Goal: Check status: Check status

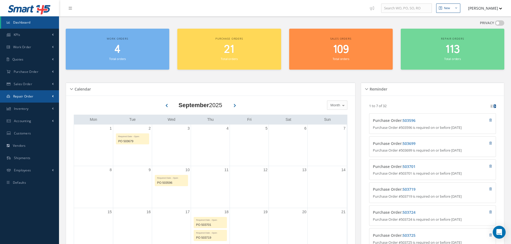
click at [38, 95] on link "Repair Order" at bounding box center [29, 96] width 59 height 12
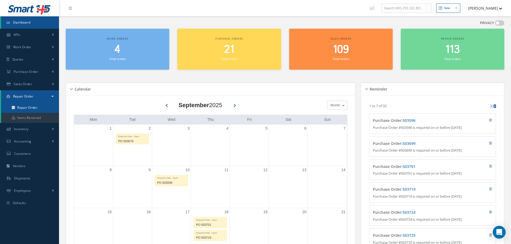
drag, startPoint x: 35, startPoint y: 110, endPoint x: 25, endPoint y: 110, distance: 10.5
click at [35, 110] on link "Repair Order" at bounding box center [30, 108] width 58 height 10
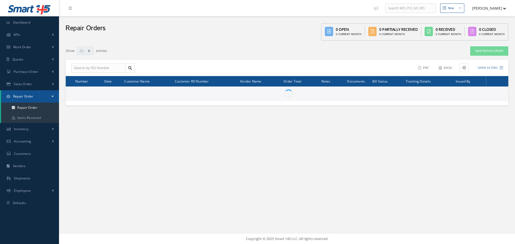
select select "25"
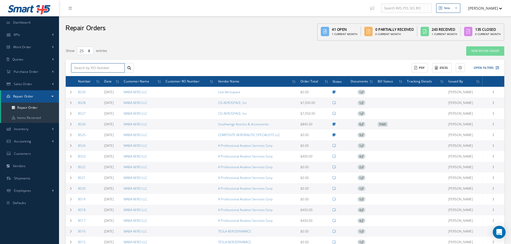
click at [94, 67] on input "text" at bounding box center [98, 68] width 54 height 10
type input "8098"
click at [95, 76] on div "8098" at bounding box center [98, 77] width 48 height 5
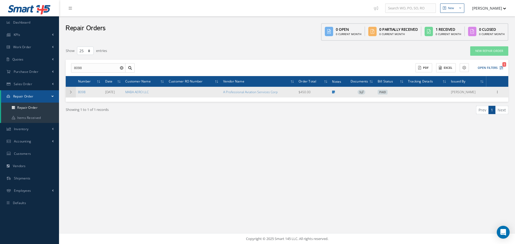
click at [69, 93] on td at bounding box center [71, 92] width 10 height 11
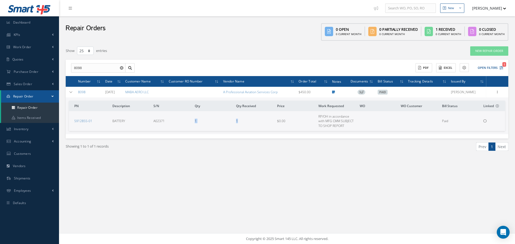
drag, startPoint x: 192, startPoint y: 121, endPoint x: 241, endPoint y: 120, distance: 48.3
click at [241, 120] on tr "5912855-01 BATTERY A02371 1 1 $0.00 RP/OH in accordance with MFG CMM SUBJECT TO…" at bounding box center [287, 121] width 436 height 20
click at [241, 120] on td "1" at bounding box center [254, 121] width 41 height 20
click at [82, 123] on link "5912855-01" at bounding box center [83, 121] width 18 height 5
click at [498, 94] on div at bounding box center [496, 92] width 5 height 5
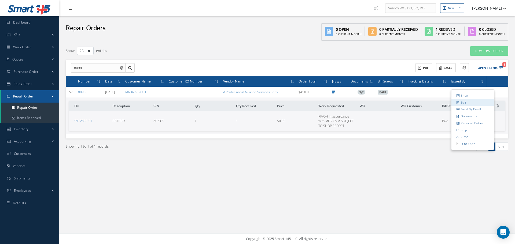
click at [473, 103] on link "Edit" at bounding box center [472, 102] width 42 height 7
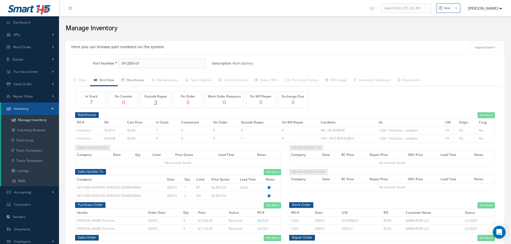
click at [135, 81] on link "Warehouse" at bounding box center [133, 80] width 30 height 11
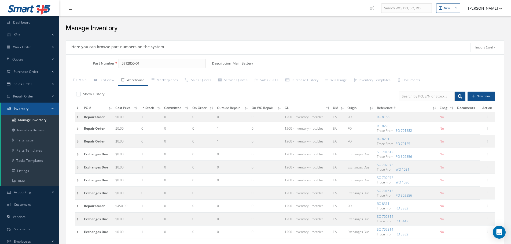
click at [282, 42] on div "Here you can browse part numbers on the system Import Excel to undefined Column…" at bounding box center [285, 47] width 438 height 14
drag, startPoint x: 95, startPoint y: 94, endPoint x: 203, endPoint y: 79, distance: 109.6
click at [95, 94] on label "Show History" at bounding box center [93, 94] width 23 height 5
click at [80, 94] on input "checkbox" at bounding box center [77, 94] width 3 height 3
checkbox input "true"
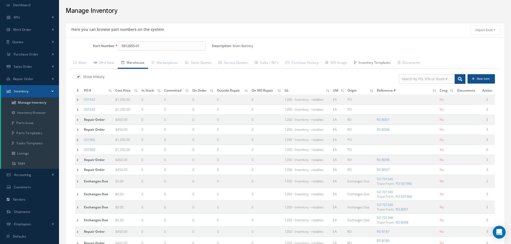
scroll to position [27, 0]
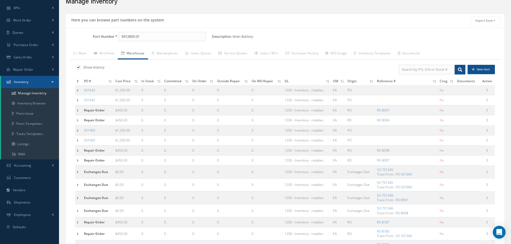
click at [80, 149] on td at bounding box center [78, 151] width 7 height 10
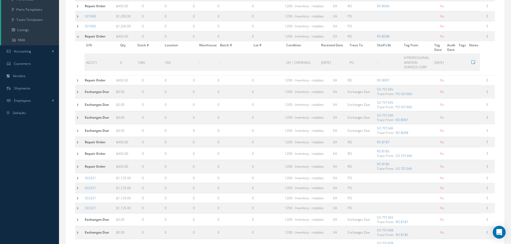
scroll to position [7, 0]
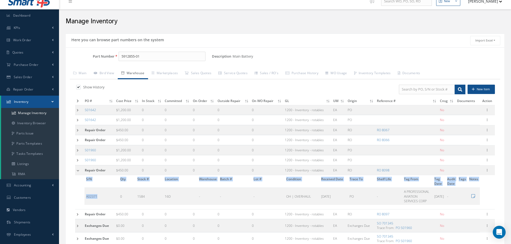
drag, startPoint x: 100, startPoint y: 200, endPoint x: 82, endPoint y: 200, distance: 18.5
click at [82, 200] on div "S/N Qty Stock # Location Warehouse Batch # Lot # Condition Received Date Trace …" at bounding box center [277, 190] width 405 height 30
click at [93, 195] on td "A02371" at bounding box center [101, 196] width 34 height 17
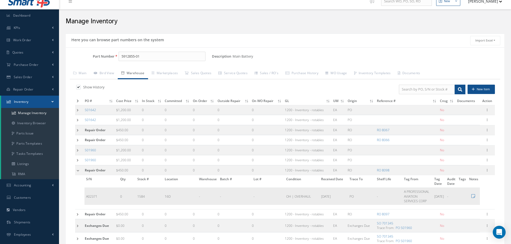
click at [93, 196] on td "A02371" at bounding box center [101, 196] width 34 height 17
copy td "A02371"
click at [265, 71] on link "Sales / RO's" at bounding box center [266, 73] width 31 height 11
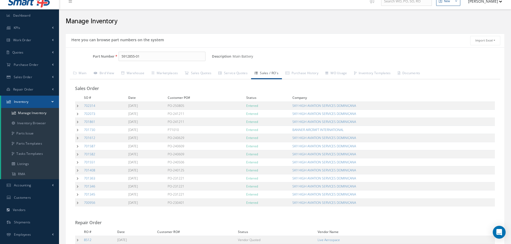
click at [78, 106] on td at bounding box center [78, 106] width 7 height 8
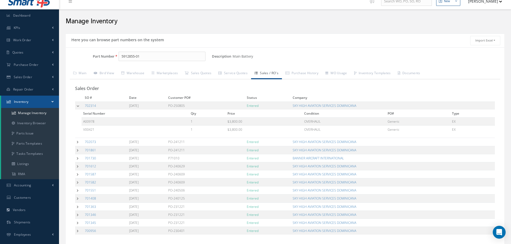
click at [76, 141] on td at bounding box center [79, 142] width 8 height 8
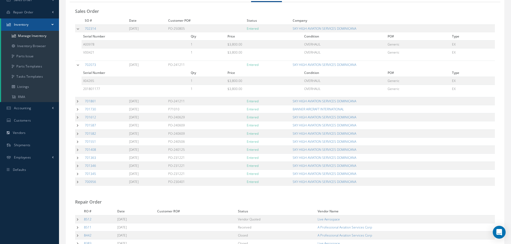
scroll to position [87, 0]
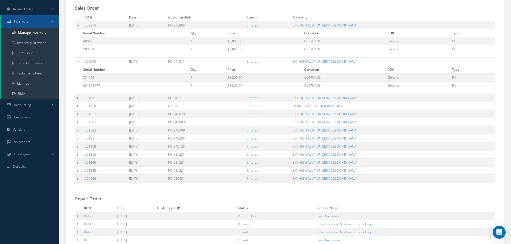
click at [78, 99] on td at bounding box center [79, 98] width 8 height 8
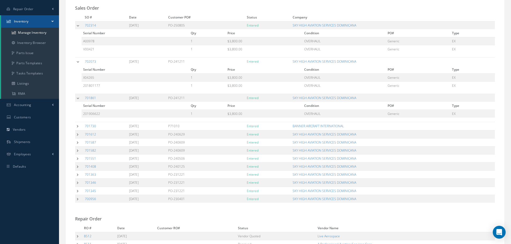
drag, startPoint x: 78, startPoint y: 127, endPoint x: 76, endPoint y: 134, distance: 6.8
click at [78, 127] on td at bounding box center [79, 126] width 8 height 8
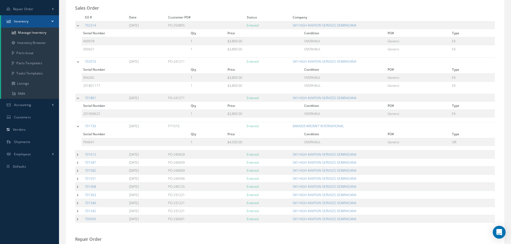
click at [77, 153] on td at bounding box center [79, 154] width 8 height 8
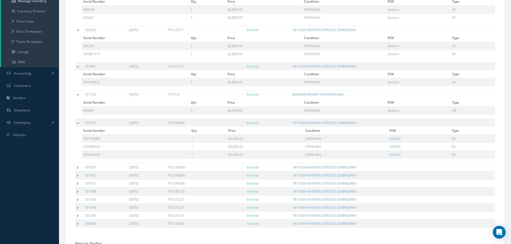
scroll to position [168, 0]
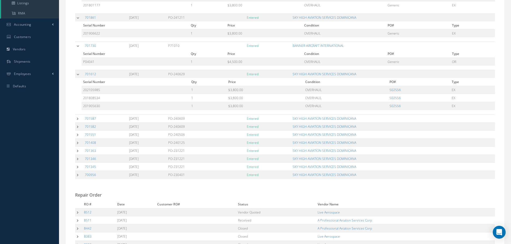
click at [77, 159] on td at bounding box center [79, 159] width 8 height 8
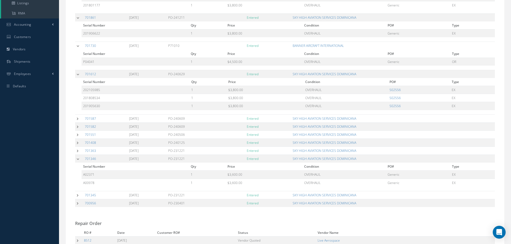
scroll to position [195, 0]
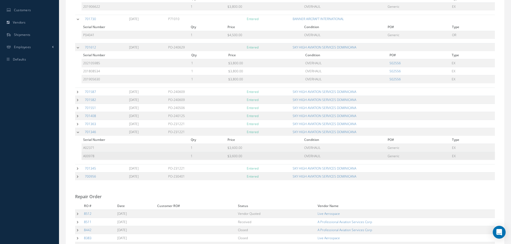
click at [178, 152] on td "A00978" at bounding box center [136, 156] width 108 height 8
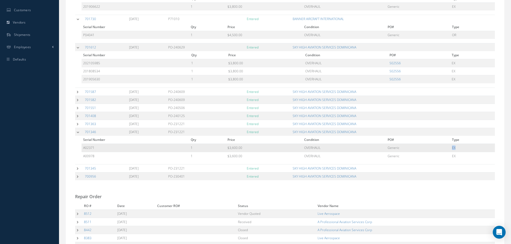
drag, startPoint x: 448, startPoint y: 148, endPoint x: 461, endPoint y: 148, distance: 12.9
click at [459, 148] on tr "A02371 1 $3,600.00 OVERHAUL Generic EX" at bounding box center [288, 148] width 413 height 8
click at [463, 147] on td "EX" at bounding box center [472, 148] width 45 height 8
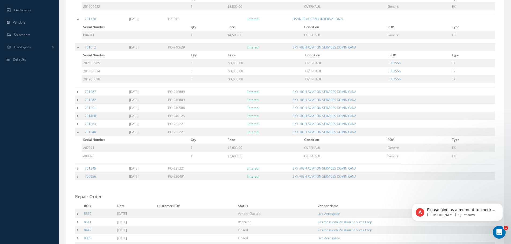
scroll to position [0, 0]
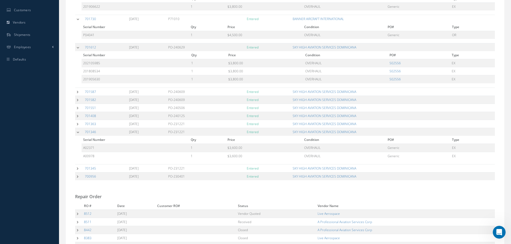
click at [77, 46] on td at bounding box center [79, 47] width 8 height 8
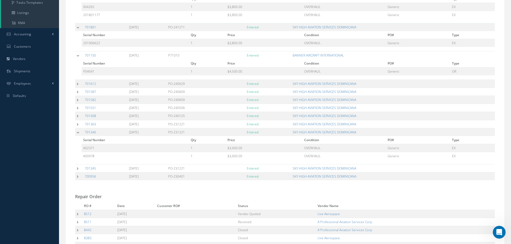
click at [78, 29] on td at bounding box center [79, 27] width 8 height 8
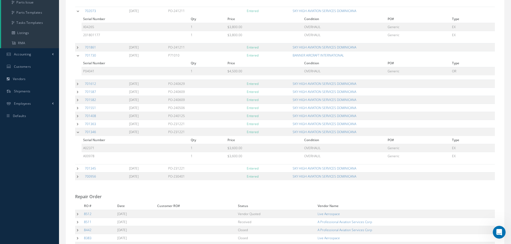
click at [76, 57] on td at bounding box center [79, 55] width 8 height 8
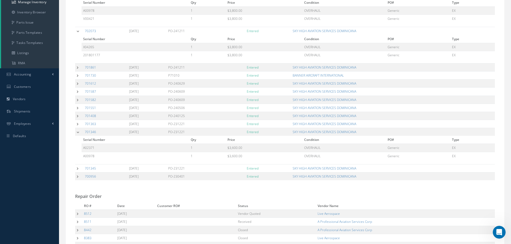
click at [78, 33] on td at bounding box center [79, 31] width 8 height 8
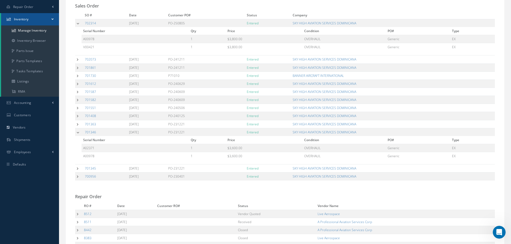
click at [79, 23] on td at bounding box center [79, 23] width 8 height 8
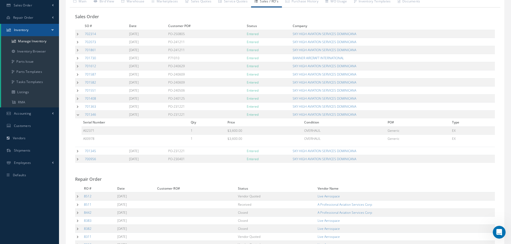
scroll to position [88, 0]
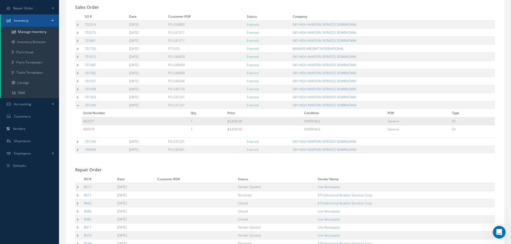
click at [148, 119] on td "A02371" at bounding box center [136, 121] width 108 height 8
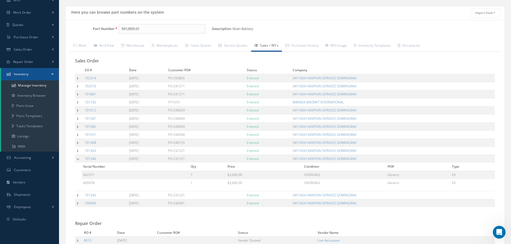
click at [404, 59] on h3 "Sales Order" at bounding box center [285, 60] width 420 height 5
drag, startPoint x: 135, startPoint y: 44, endPoint x: 134, endPoint y: 35, distance: 8.9
click at [136, 44] on link "Warehouse" at bounding box center [133, 45] width 30 height 11
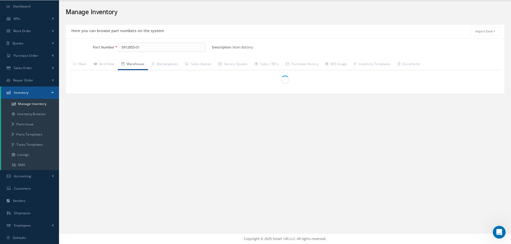
scroll to position [16, 0]
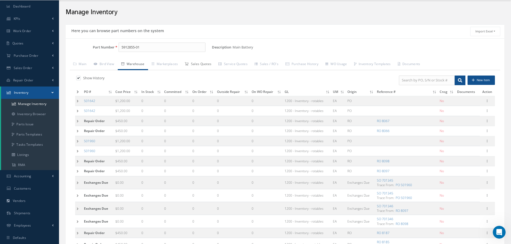
click at [204, 62] on link "Sales Quotes" at bounding box center [198, 64] width 34 height 11
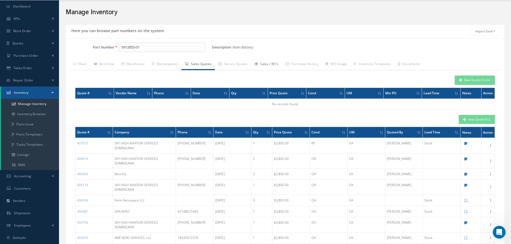
click at [268, 64] on link "Sales / RO's" at bounding box center [266, 64] width 31 height 11
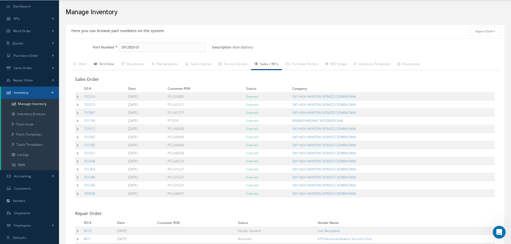
click at [112, 65] on link "Bird View" at bounding box center [104, 64] width 28 height 11
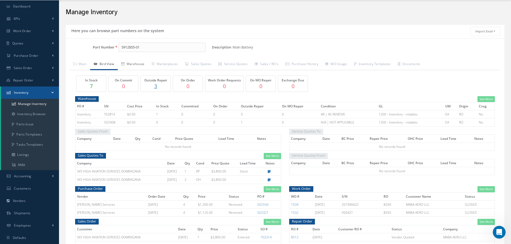
click at [139, 65] on link "Warehouse" at bounding box center [133, 64] width 30 height 11
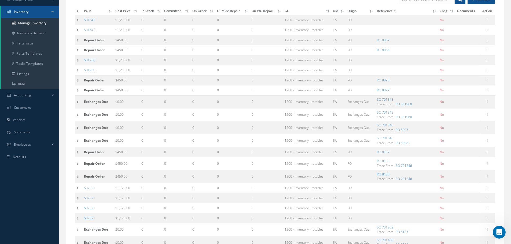
scroll to position [97, 0]
drag, startPoint x: 72, startPoint y: 80, endPoint x: 76, endPoint y: 82, distance: 4.3
click at [75, 80] on td at bounding box center [78, 81] width 7 height 10
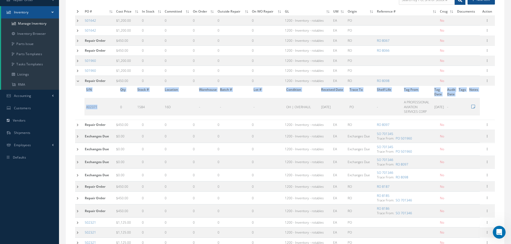
drag, startPoint x: 99, startPoint y: 109, endPoint x: 83, endPoint y: 109, distance: 16.4
click at [83, 109] on div "S/N Qty Stock # Location Warehouse Batch # Lot # Condition Received Date Trace …" at bounding box center [277, 101] width 405 height 30
click at [93, 108] on td "A02371" at bounding box center [101, 106] width 34 height 17
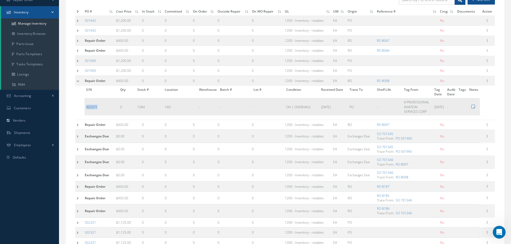
click at [93, 108] on td "A02371" at bounding box center [101, 106] width 34 height 17
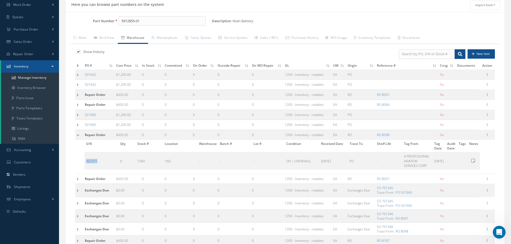
scroll to position [0, 0]
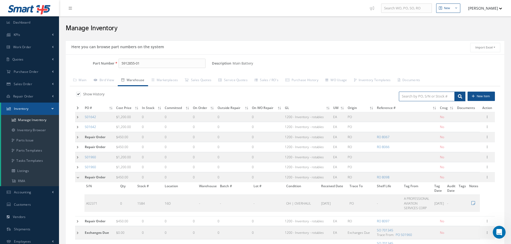
click at [438, 98] on input "search" at bounding box center [427, 97] width 56 height 10
paste input "A02371"
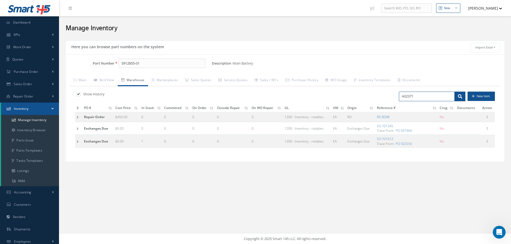
type input "A02371"
click at [114, 173] on div "Here you can browse part numbers on the system Import Excel to undefined Column…" at bounding box center [285, 108] width 444 height 141
click at [277, 82] on link "Sales / RO's" at bounding box center [266, 80] width 31 height 11
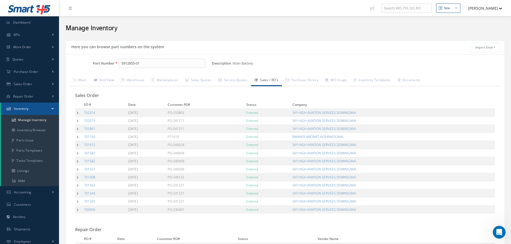
click at [78, 195] on td at bounding box center [78, 194] width 7 height 8
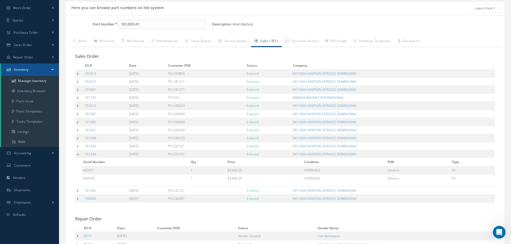
scroll to position [54, 0]
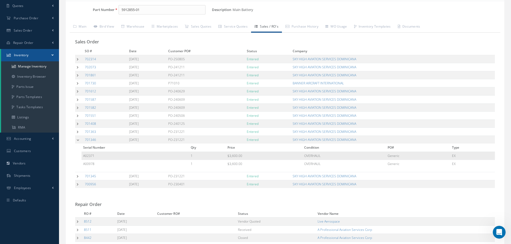
click at [261, 156] on td "$3,600.00" at bounding box center [264, 156] width 77 height 8
click at [116, 27] on link "Bird View" at bounding box center [104, 26] width 28 height 11
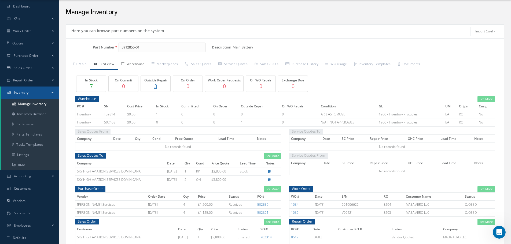
click at [134, 59] on link "Warehouse" at bounding box center [133, 64] width 30 height 11
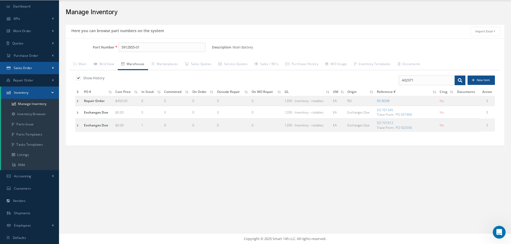
click at [54, 67] on link "Sales Order" at bounding box center [29, 68] width 59 height 12
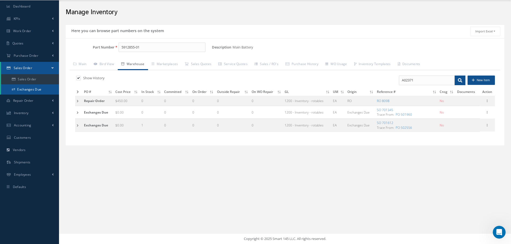
drag, startPoint x: 38, startPoint y: 79, endPoint x: 27, endPoint y: 93, distance: 18.3
drag, startPoint x: 421, startPoint y: 80, endPoint x: 361, endPoint y: 77, distance: 59.7
click at [361, 77] on div "A02371 New Item" at bounding box center [392, 81] width 214 height 10
type input "\"
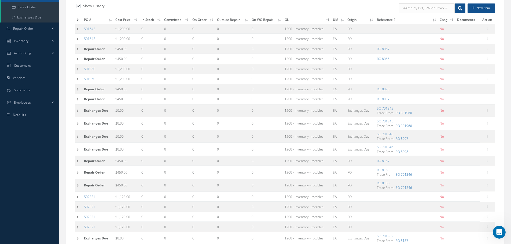
scroll to position [97, 0]
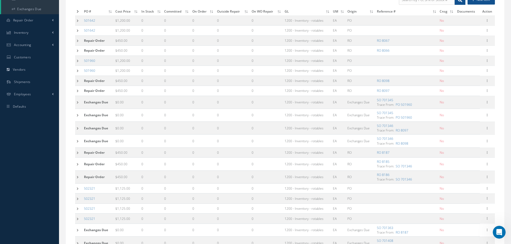
click at [78, 129] on td at bounding box center [78, 128] width 7 height 13
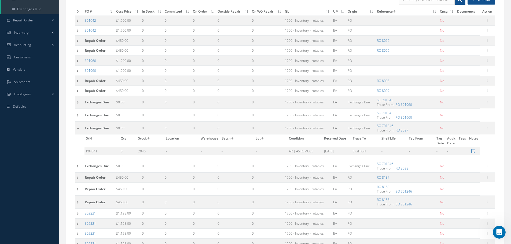
click at [76, 166] on td at bounding box center [79, 166] width 8 height 13
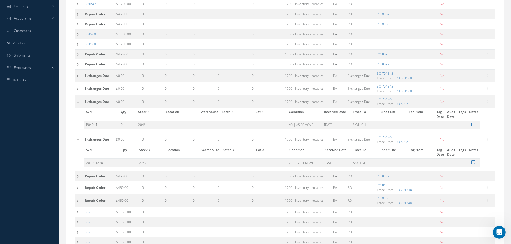
scroll to position [123, 0]
click at [422, 131] on td "S/N Qty Stock # Location Warehouse Batch # Lot # Condition Received Date Trace …" at bounding box center [277, 120] width 405 height 25
click at [423, 143] on span "Trace From: RO 8098" at bounding box center [407, 141] width 60 height 5
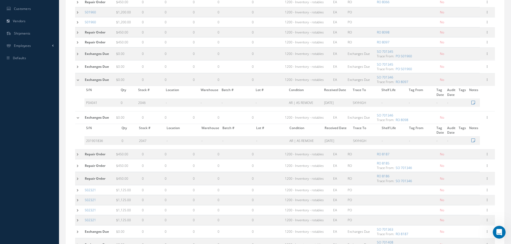
scroll to position [177, 0]
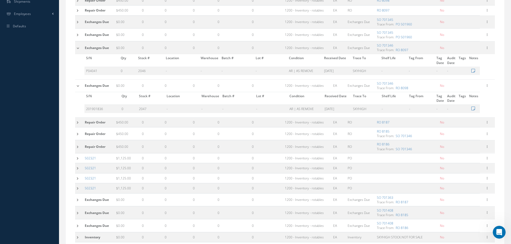
click at [164, 102] on th "Stock #" at bounding box center [151, 98] width 28 height 13
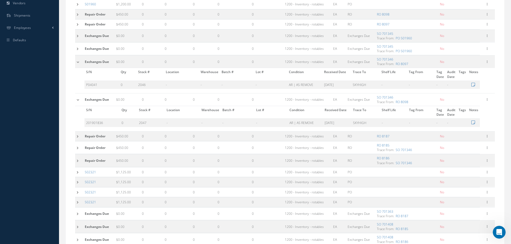
scroll to position [150, 0]
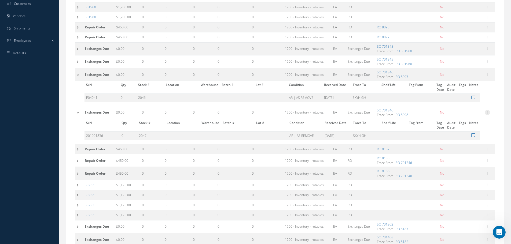
click at [489, 110] on icon at bounding box center [487, 112] width 5 height 4
click at [478, 115] on link "Edit" at bounding box center [462, 116] width 42 height 7
type input "0.00"
type input "01/17/2024"
type input "701346"
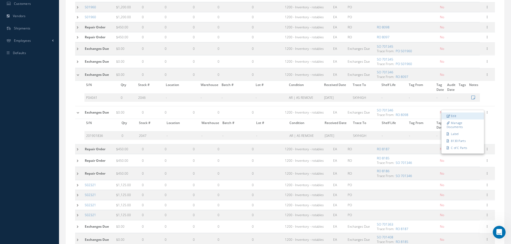
checkbox input "false"
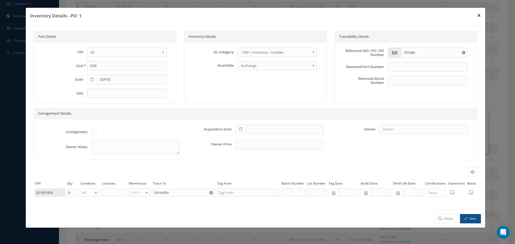
click at [480, 13] on button "×" at bounding box center [479, 15] width 12 height 15
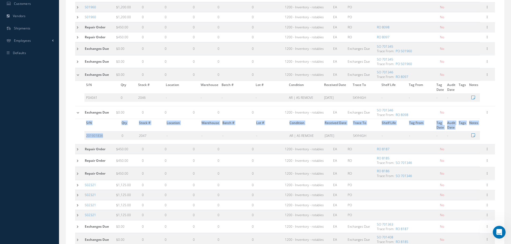
drag, startPoint x: 104, startPoint y: 136, endPoint x: 79, endPoint y: 128, distance: 25.8
click at [79, 128] on div "S/N Qty Stock # Location Warehouse Batch # Lot # Condition Received Date Trace …" at bounding box center [277, 129] width 405 height 21
click at [406, 114] on link "RO 8098" at bounding box center [402, 115] width 13 height 5
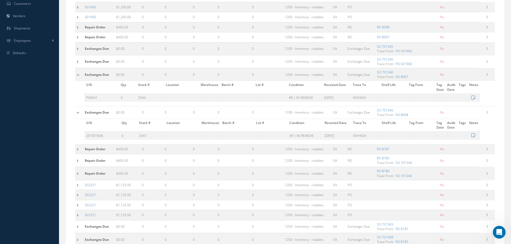
click at [417, 110] on td "SO 701346 Trace From: RO 8098" at bounding box center [406, 112] width 63 height 13
click at [418, 112] on td "SO 701346 Trace From: RO 8098" at bounding box center [406, 112] width 63 height 13
click at [421, 113] on span "Trace From: RO 8098" at bounding box center [407, 115] width 60 height 5
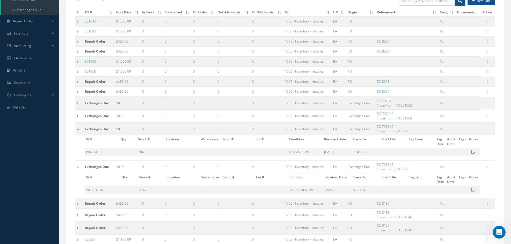
scroll to position [97, 0]
click at [400, 126] on td "SO 701346 Trace From: RO 8097" at bounding box center [406, 128] width 63 height 13
click at [402, 126] on td "SO 701346 Trace From: RO 8097" at bounding box center [406, 128] width 63 height 13
click at [407, 124] on td "SO 701346 Trace From: RO 8097" at bounding box center [406, 128] width 63 height 13
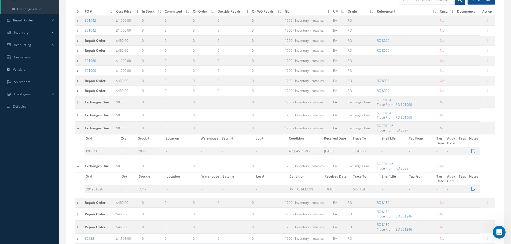
click at [420, 126] on td "SO 701346 Trace From: RO 8097" at bounding box center [406, 128] width 63 height 13
click at [425, 129] on span "Trace From: RO 8097" at bounding box center [407, 130] width 60 height 5
click at [405, 125] on td "SO 701346 Trace From: RO 8097" at bounding box center [406, 128] width 63 height 13
click at [401, 124] on td "SO 701346 Trace From: RO 8097" at bounding box center [406, 128] width 63 height 13
click at [420, 131] on span "Trace From: RO 8097" at bounding box center [407, 130] width 60 height 5
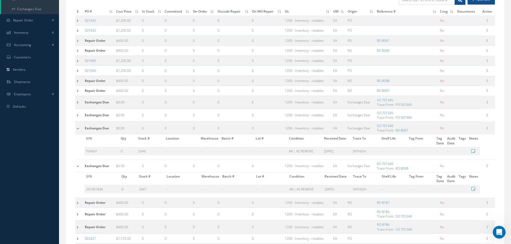
click at [422, 126] on td "SO 701346 Trace From: RO 8097" at bounding box center [406, 128] width 63 height 13
click at [97, 192] on td "201901836" at bounding box center [101, 189] width 35 height 8
drag, startPoint x: 104, startPoint y: 189, endPoint x: 87, endPoint y: 189, distance: 16.9
click at [87, 189] on td "201901836" at bounding box center [101, 189] width 35 height 8
copy td "201901836"
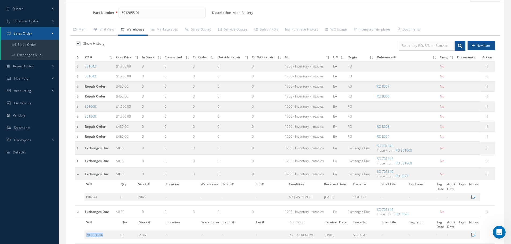
scroll to position [0, 0]
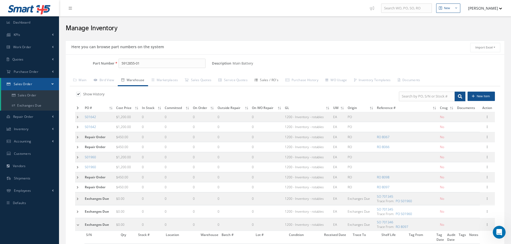
click at [267, 79] on link "Sales / RO's" at bounding box center [266, 80] width 31 height 11
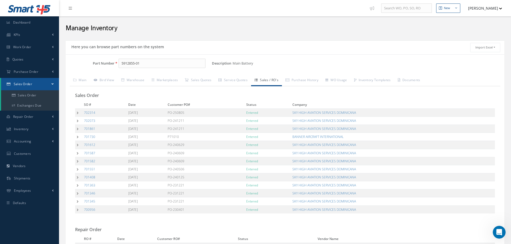
click at [78, 113] on td at bounding box center [78, 113] width 7 height 8
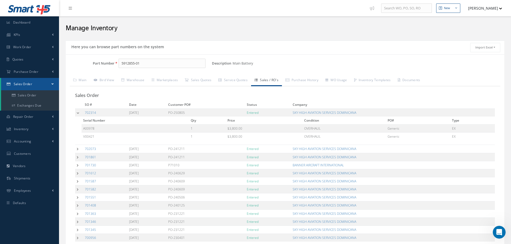
click at [76, 152] on td at bounding box center [79, 149] width 8 height 8
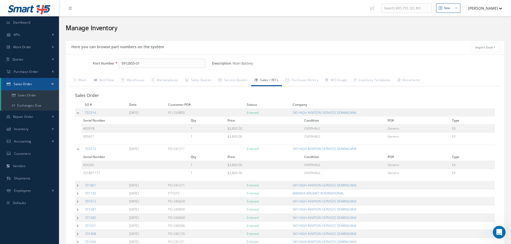
click at [77, 183] on td at bounding box center [79, 185] width 8 height 8
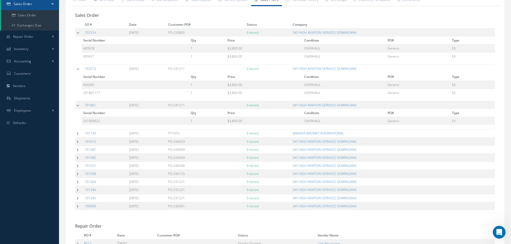
scroll to position [80, 0]
click at [78, 134] on td at bounding box center [79, 133] width 8 height 8
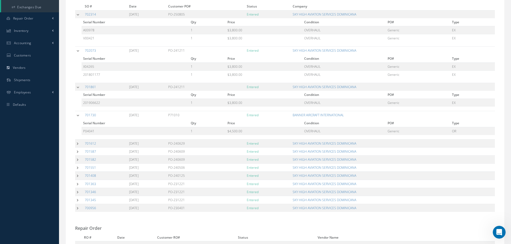
scroll to position [107, 0]
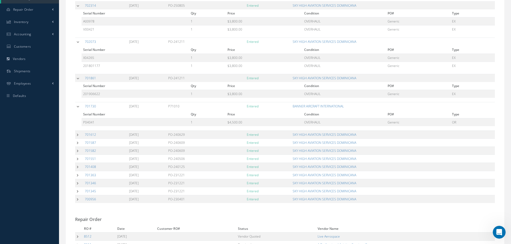
click at [79, 136] on td at bounding box center [79, 135] width 8 height 8
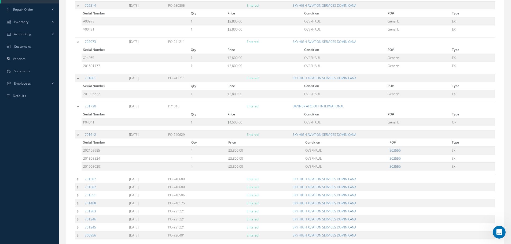
scroll to position [161, 0]
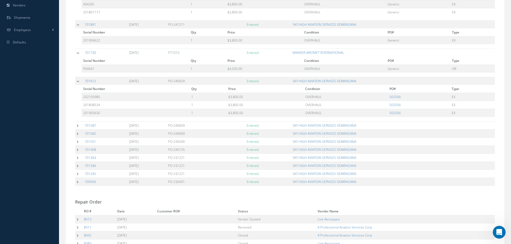
click at [79, 127] on td at bounding box center [79, 125] width 8 height 8
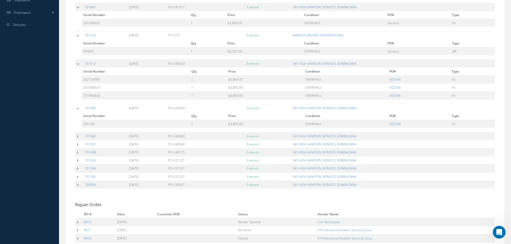
scroll to position [188, 0]
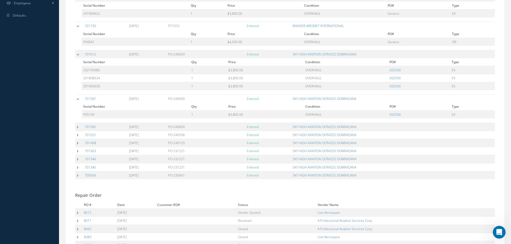
click at [77, 125] on td at bounding box center [79, 127] width 8 height 8
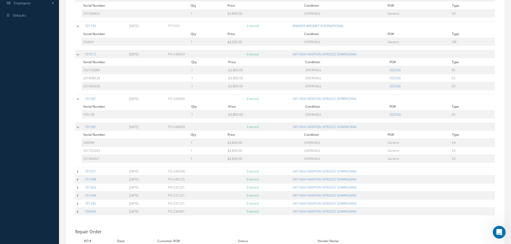
click at [76, 170] on td at bounding box center [79, 171] width 8 height 8
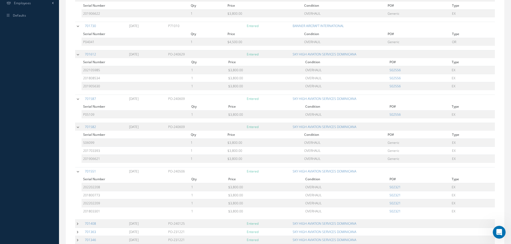
scroll to position [215, 0]
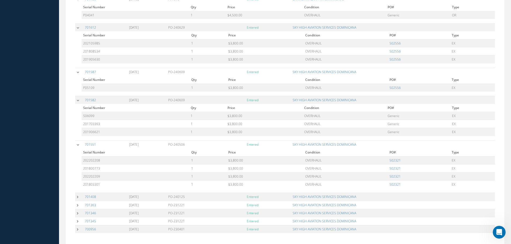
click at [78, 197] on td at bounding box center [79, 197] width 8 height 8
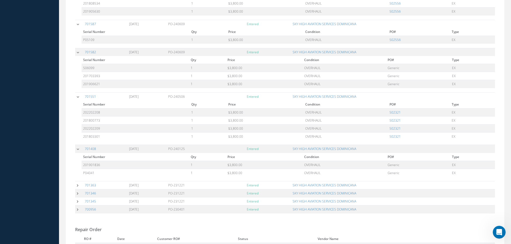
scroll to position [268, 0]
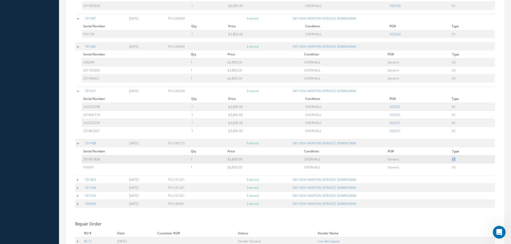
drag, startPoint x: 452, startPoint y: 162, endPoint x: 447, endPoint y: 162, distance: 4.8
click at [447, 162] on tr "201901836 1 $3,800.00 OVERHAUL Generic EX" at bounding box center [288, 159] width 413 height 8
click at [449, 163] on td "Generic" at bounding box center [418, 159] width 64 height 8
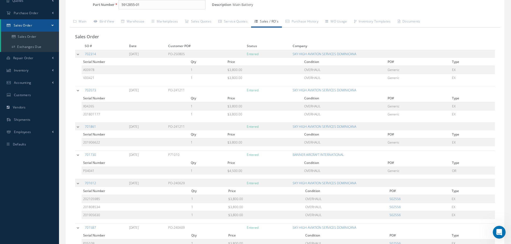
scroll to position [0, 0]
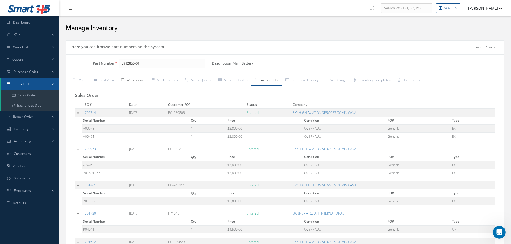
drag, startPoint x: 137, startPoint y: 79, endPoint x: 164, endPoint y: 101, distance: 34.3
click at [137, 79] on link "Warehouse" at bounding box center [133, 80] width 30 height 11
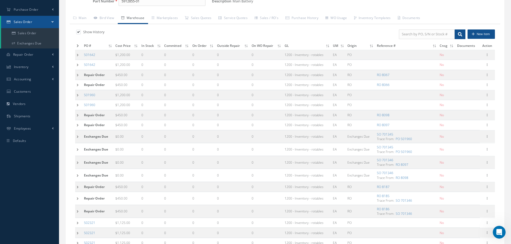
scroll to position [161, 0]
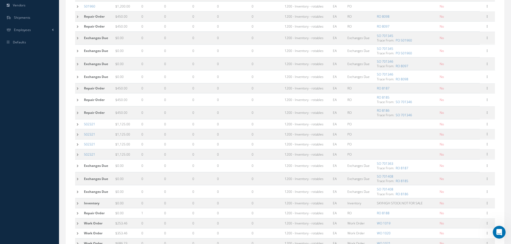
click at [77, 77] on td at bounding box center [78, 77] width 7 height 13
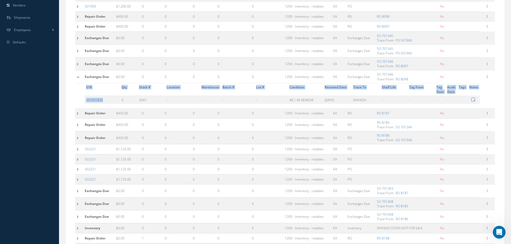
drag, startPoint x: 104, startPoint y: 101, endPoint x: 80, endPoint y: 102, distance: 23.9
click at [80, 102] on div "S/N Qty Stock # Location Warehouse Batch # Lot # Condition Received Date Trace …" at bounding box center [277, 93] width 405 height 21
click at [104, 101] on td "201901836" at bounding box center [101, 100] width 35 height 8
drag, startPoint x: 105, startPoint y: 101, endPoint x: 87, endPoint y: 101, distance: 17.7
click at [87, 101] on td "201901836" at bounding box center [101, 100] width 35 height 8
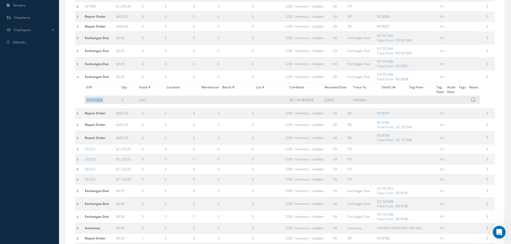
copy td "201901836"
click at [183, 102] on td "-" at bounding box center [182, 100] width 35 height 8
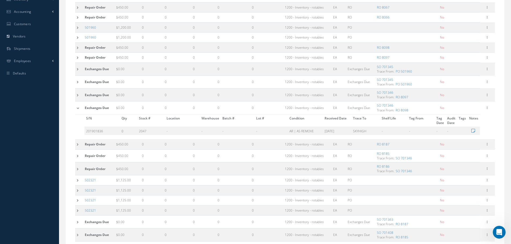
scroll to position [0, 0]
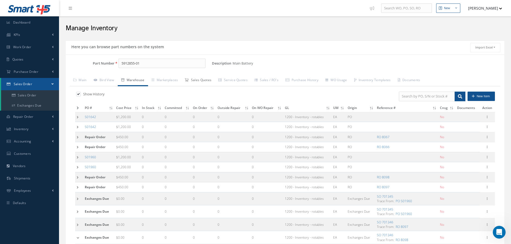
drag, startPoint x: 209, startPoint y: 81, endPoint x: 240, endPoint y: 119, distance: 49.4
click at [209, 81] on link "Sales Quotes" at bounding box center [198, 80] width 34 height 11
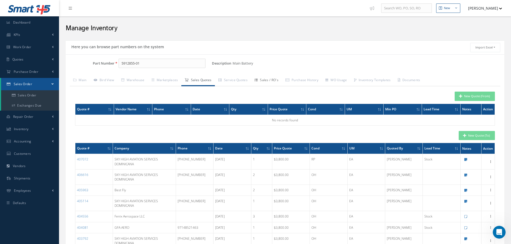
click at [278, 78] on link "Sales / RO's" at bounding box center [266, 80] width 31 height 11
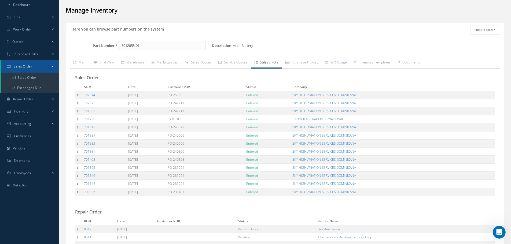
scroll to position [27, 0]
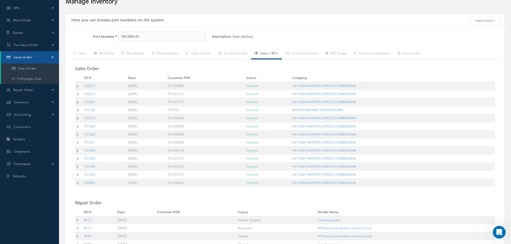
drag, startPoint x: 76, startPoint y: 167, endPoint x: 77, endPoint y: 163, distance: 3.5
click at [77, 166] on td at bounding box center [78, 167] width 7 height 8
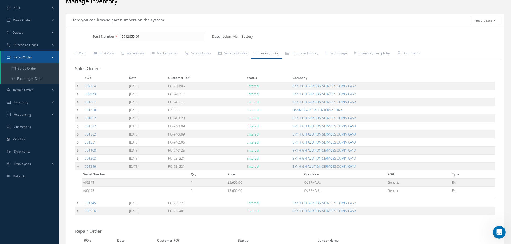
click at [77, 160] on td at bounding box center [79, 159] width 8 height 8
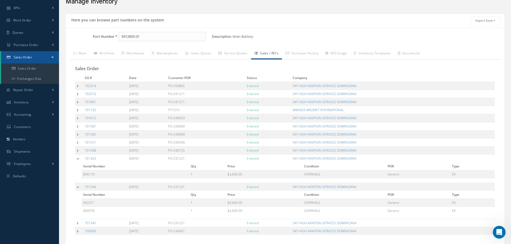
click at [78, 147] on td at bounding box center [79, 150] width 8 height 8
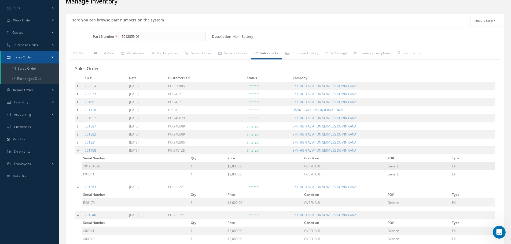
click at [123, 169] on td "201901836" at bounding box center [136, 167] width 108 height 8
drag, startPoint x: 99, startPoint y: 152, endPoint x: 84, endPoint y: 151, distance: 15.9
click at [84, 151] on td "701408" at bounding box center [105, 150] width 44 height 8
copy link "701408"
click at [278, 34] on div "Description Main Battery Alternates" at bounding box center [358, 37] width 292 height 10
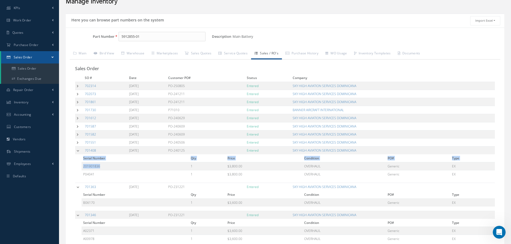
drag, startPoint x: 107, startPoint y: 167, endPoint x: 81, endPoint y: 165, distance: 26.1
click at [81, 165] on div "Serial Number Qty Price Condition PO# Type 201901836 1 $3,800.00 OVERHAUL Gener…" at bounding box center [285, 166] width 420 height 24
click at [109, 165] on td "201901836" at bounding box center [136, 167] width 108 height 8
drag, startPoint x: 105, startPoint y: 166, endPoint x: 81, endPoint y: 164, distance: 24.2
click at [80, 164] on div "Serial Number Qty Price Condition PO# Type 201901836 1 $3,800.00 OVERHAUL Gener…" at bounding box center [285, 166] width 420 height 24
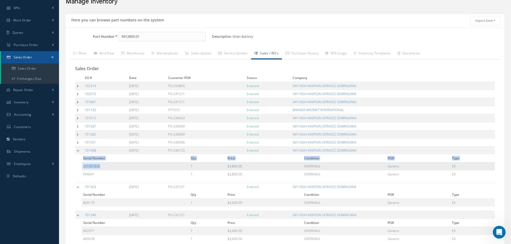
click at [130, 166] on td "201901836" at bounding box center [136, 167] width 108 height 8
drag, startPoint x: 100, startPoint y: 168, endPoint x: 83, endPoint y: 167, distance: 16.9
click at [83, 167] on td "201901836" at bounding box center [136, 167] width 108 height 8
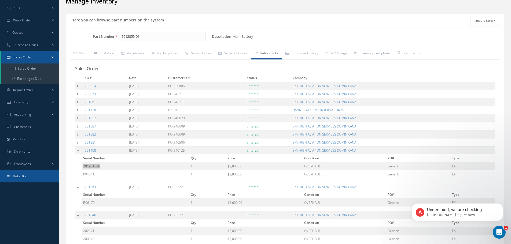
scroll to position [0, 0]
click at [141, 51] on link "Warehouse" at bounding box center [133, 53] width 30 height 11
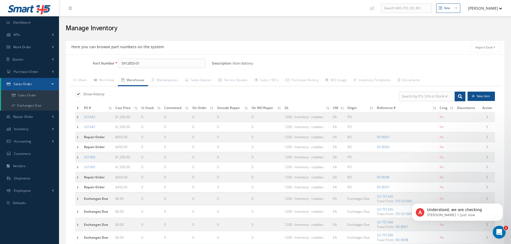
click at [222, 92] on div "Show History" at bounding box center [178, 95] width 206 height 6
click at [435, 97] on input "search" at bounding box center [427, 97] width 56 height 10
paste input "A02371"
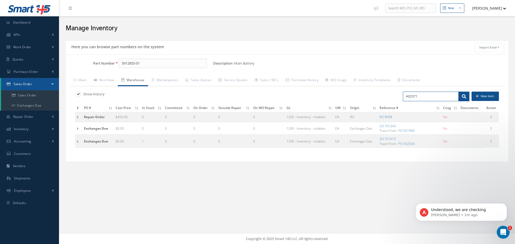
type input "A02371"
click at [363, 170] on div "Here you can browse part numbers on the system Import Excel to undefined Column…" at bounding box center [287, 108] width 448 height 141
drag, startPoint x: 140, startPoint y: 141, endPoint x: 147, endPoint y: 142, distance: 7.4
click at [147, 142] on td "1" at bounding box center [151, 141] width 23 height 13
click at [77, 142] on td at bounding box center [78, 141] width 7 height 13
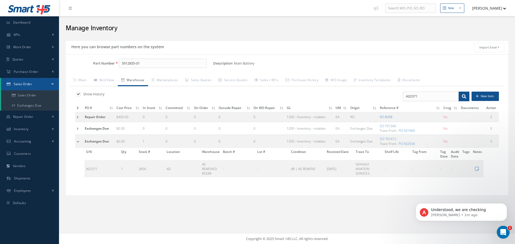
click at [78, 128] on td at bounding box center [79, 128] width 8 height 13
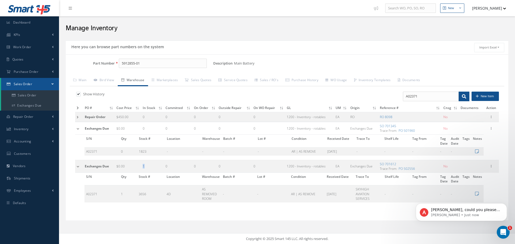
drag, startPoint x: 139, startPoint y: 168, endPoint x: 153, endPoint y: 169, distance: 14.3
click at [153, 169] on tr "Exchanges Due $0.00 1 0 0 0 0 1200 - Inventory - rotables EA Exchanges Due SO 7…" at bounding box center [287, 166] width 424 height 13
click at [153, 169] on td "1" at bounding box center [152, 166] width 23 height 13
drag, startPoint x: 135, startPoint y: 170, endPoint x: 149, endPoint y: 167, distance: 13.9
click at [149, 167] on tr "Exchanges Due $0.00 1 0 0 0 0 1200 - Inventory - rotables EA Exchanges Due SO 7…" at bounding box center [287, 166] width 424 height 13
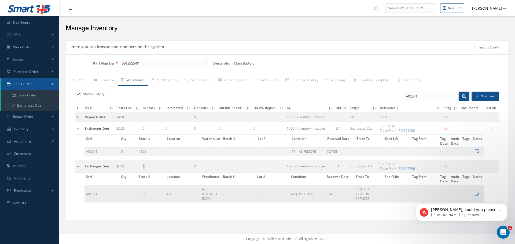
drag, startPoint x: 346, startPoint y: 193, endPoint x: 328, endPoint y: 195, distance: 17.8
click at [328, 195] on td "[DATE]" at bounding box center [339, 194] width 29 height 17
click at [329, 205] on td "S/N Qty Stock # Location Warehouse Batch # Lot # Condition Received Date Trace …" at bounding box center [279, 190] width 408 height 34
click at [78, 112] on td at bounding box center [79, 117] width 8 height 10
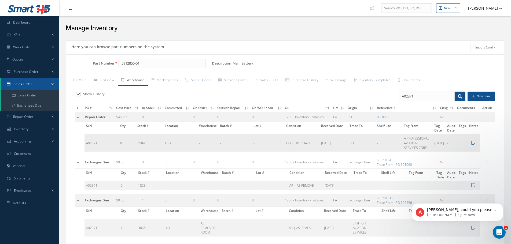
drag, startPoint x: 327, startPoint y: 145, endPoint x: 315, endPoint y: 143, distance: 11.9
click at [319, 143] on td "10/30/2023" at bounding box center [333, 143] width 28 height 17
click at [313, 146] on td "OH | OVERHAUL" at bounding box center [302, 143] width 35 height 17
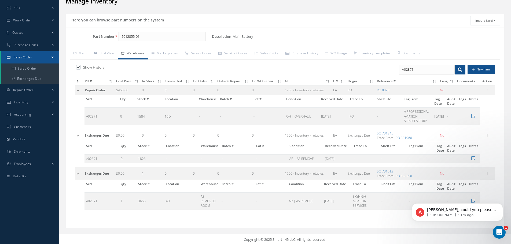
drag, startPoint x: 84, startPoint y: 174, endPoint x: 490, endPoint y: 190, distance: 406.0
click at [481, 191] on table "PO # Cost Price In Stock Committed On Order Outside Repair On WO Repair GL UM O…" at bounding box center [285, 145] width 420 height 137
click at [492, 189] on table "PO # Cost Price In Stock Committed On Order Outside Repair On WO Repair GL UM O…" at bounding box center [285, 145] width 420 height 137
drag, startPoint x: 259, startPoint y: 174, endPoint x: 142, endPoint y: 173, distance: 117.7
click at [142, 173] on tr "Exchanges Due $0.00 1 0 0 0 0 1200 - Inventory - rotables EA Exchanges Due SO 7…" at bounding box center [285, 173] width 420 height 13
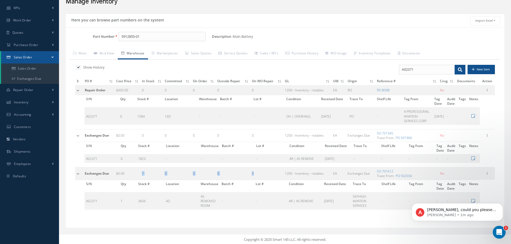
click at [142, 175] on td "1" at bounding box center [151, 173] width 23 height 13
drag, startPoint x: 140, startPoint y: 174, endPoint x: 218, endPoint y: 171, distance: 77.8
click at [211, 169] on tr "Exchanges Due $0.00 1 0 0 0 0 1200 - Inventory - rotables EA Exchanges Due SO 7…" at bounding box center [285, 173] width 420 height 13
click at [225, 175] on td "0" at bounding box center [233, 173] width 35 height 13
drag, startPoint x: 220, startPoint y: 174, endPoint x: 205, endPoint y: 156, distance: 23.4
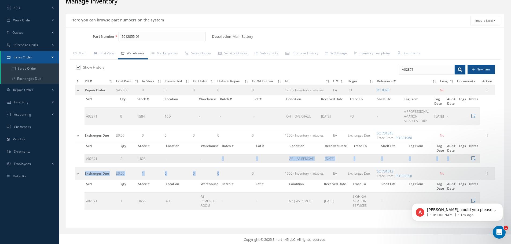
click at [206, 157] on tbody "Repair Order $450.00 0 0 0 0 0 1200 - Inventory - rotables EA RO RO 8098 No Edi…" at bounding box center [285, 149] width 420 height 129
click at [150, 173] on td "1" at bounding box center [151, 173] width 23 height 13
click at [270, 53] on link "Sales / RO's" at bounding box center [266, 53] width 31 height 11
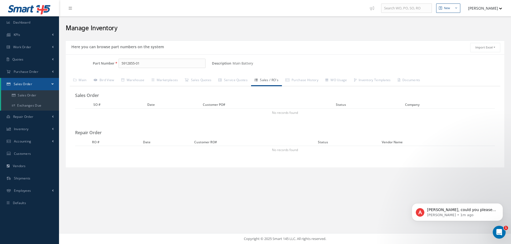
scroll to position [0, 0]
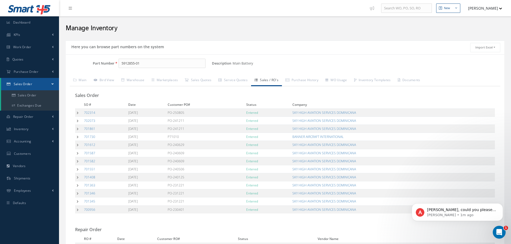
click at [77, 167] on td at bounding box center [78, 169] width 7 height 8
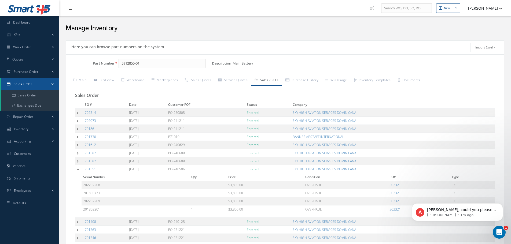
click at [77, 167] on td at bounding box center [79, 169] width 8 height 8
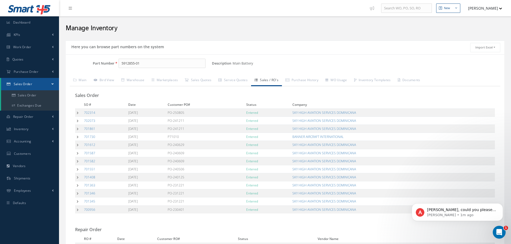
click at [77, 161] on td at bounding box center [78, 161] width 7 height 8
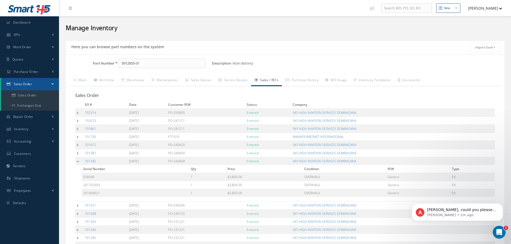
click at [78, 162] on td at bounding box center [79, 161] width 8 height 8
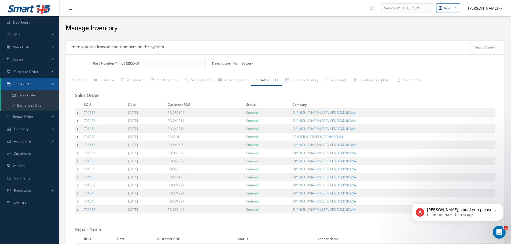
click at [78, 156] on td at bounding box center [78, 153] width 7 height 8
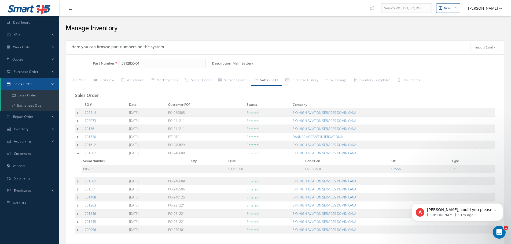
click at [78, 155] on td at bounding box center [79, 153] width 8 height 8
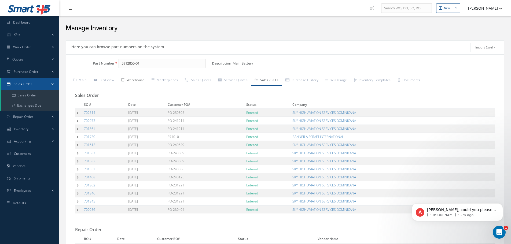
click at [143, 79] on link "Warehouse" at bounding box center [133, 80] width 30 height 11
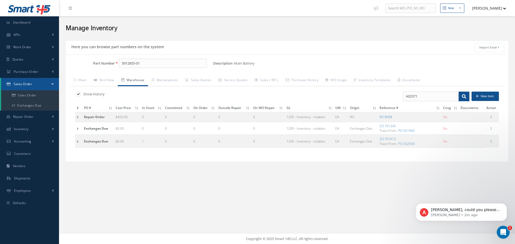
click at [93, 93] on label "Show History" at bounding box center [93, 94] width 23 height 5
click at [80, 93] on input "checkbox" at bounding box center [77, 94] width 3 height 3
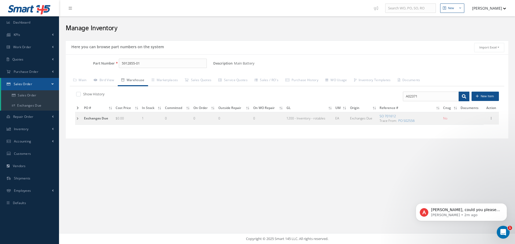
click at [91, 93] on label "Show History" at bounding box center [93, 94] width 23 height 5
click at [80, 93] on input "checkbox" at bounding box center [77, 94] width 3 height 3
checkbox input "true"
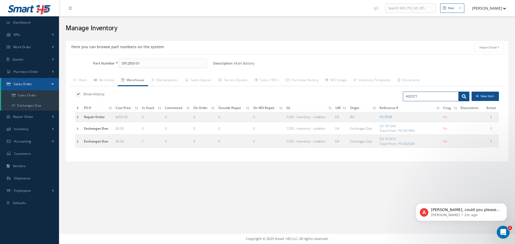
drag, startPoint x: 404, startPoint y: 95, endPoint x: 387, endPoint y: 95, distance: 17.2
click at [387, 95] on div "A02371 New Item" at bounding box center [395, 97] width 216 height 10
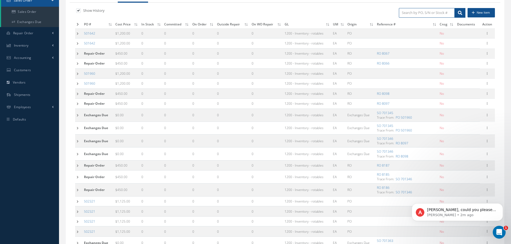
scroll to position [107, 0]
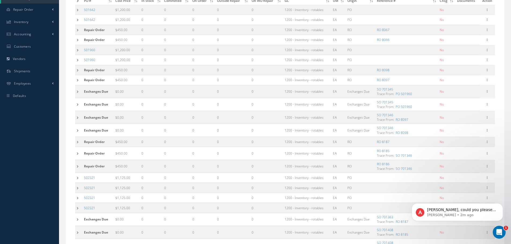
click at [78, 130] on td at bounding box center [78, 130] width 7 height 13
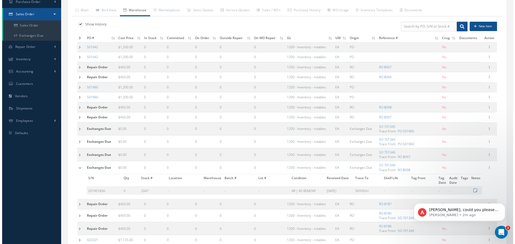
scroll to position [0, 0]
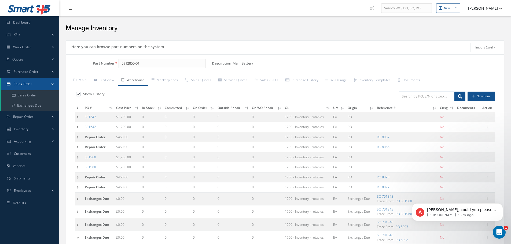
click at [420, 96] on input "search" at bounding box center [427, 97] width 56 height 10
paste input "Could you kindly provide us with the exchange number to which the RO was suppos…"
type input "Could you kindly provide us with the exchange number to which the RO was suppos…"
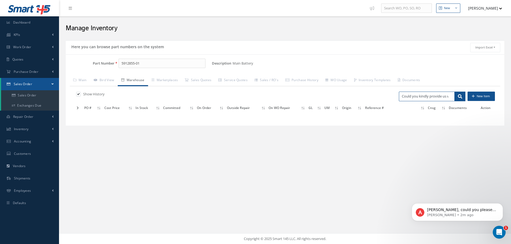
scroll to position [0, 114]
click at [451, 98] on input "Could you kindly provide us with the exchange number to which the RO was suppos…" at bounding box center [431, 97] width 56 height 10
click at [455, 97] on input "Could you kindly provide us with the exchange number to which the RO was suppos…" at bounding box center [431, 97] width 56 height 10
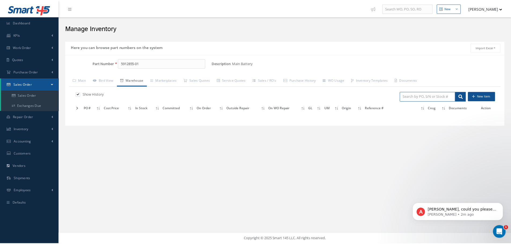
scroll to position [0, 0]
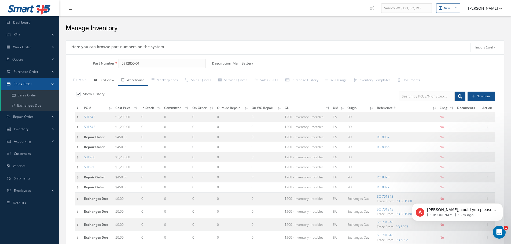
click at [110, 80] on link "Bird View" at bounding box center [104, 80] width 28 height 11
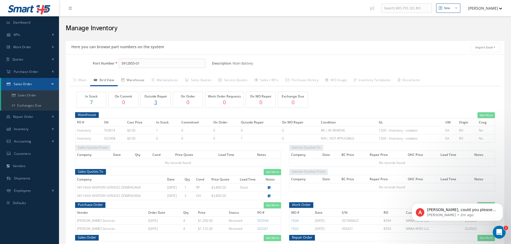
click at [138, 79] on link "Warehouse" at bounding box center [133, 80] width 30 height 11
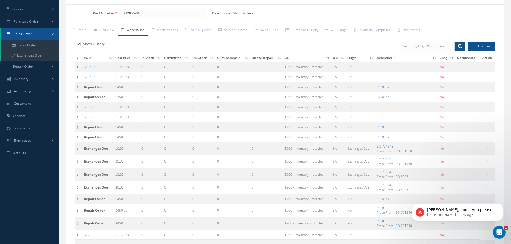
scroll to position [54, 0]
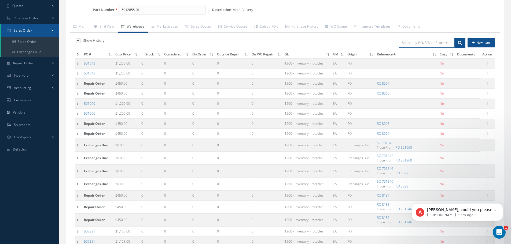
click at [430, 41] on input "search" at bounding box center [427, 43] width 56 height 10
paste input "A02371"
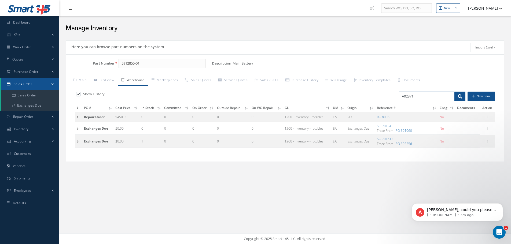
scroll to position [0, 0]
type input "A02371"
click at [79, 144] on td at bounding box center [78, 141] width 7 height 13
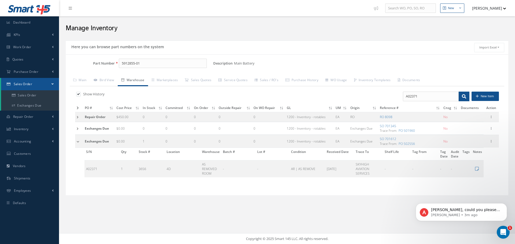
click at [77, 116] on td at bounding box center [79, 117] width 8 height 10
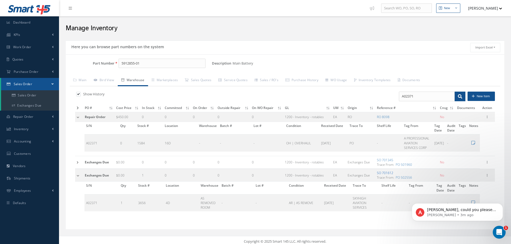
click at [389, 174] on link "SO 701612" at bounding box center [385, 173] width 16 height 5
drag, startPoint x: 397, startPoint y: 120, endPoint x: 388, endPoint y: 121, distance: 8.5
click at [388, 121] on td "RO 8098" at bounding box center [406, 117] width 63 height 10
click at [407, 123] on th "Tag From" at bounding box center [417, 128] width 30 height 13
click at [252, 150] on td "-" at bounding box center [268, 143] width 33 height 17
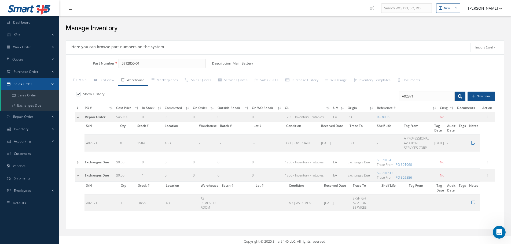
click at [345, 37] on div "Manage Inventory" at bounding box center [285, 26] width 452 height 21
click at [242, 24] on div "Manage Inventory" at bounding box center [285, 27] width 446 height 16
click at [243, 91] on div "Show History A02371 New Item PO # Cost Price In Stock Committed On Order Outsid…" at bounding box center [285, 155] width 430 height 139
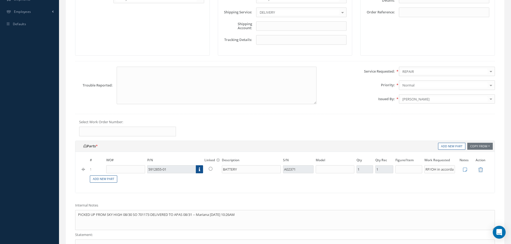
scroll to position [241, 0]
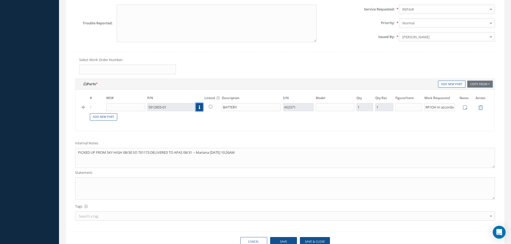
click at [199, 108] on icon at bounding box center [199, 107] width 1 height 4
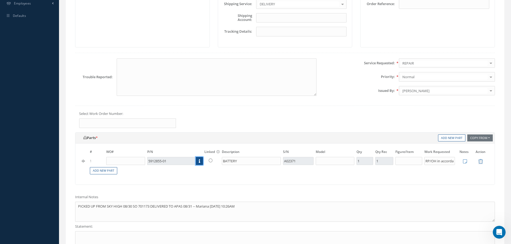
scroll to position [268, 0]
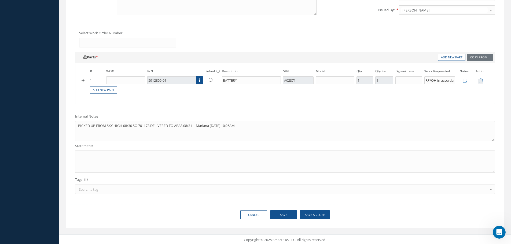
click at [207, 99] on div "# WO# P/N Linked The item is linked to the inventory. Description S/N Model Qty…" at bounding box center [284, 83] width 419 height 41
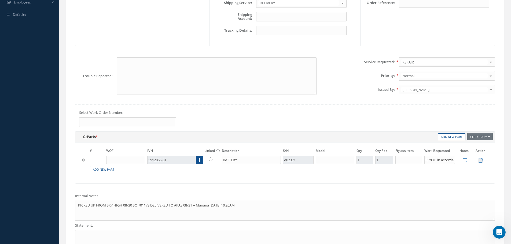
scroll to position [241, 0]
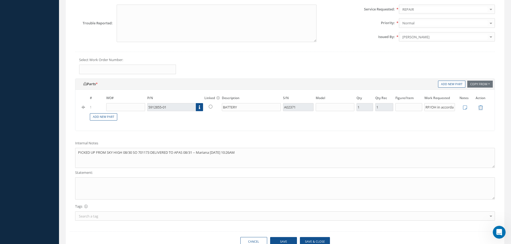
click at [213, 127] on div "# WO# P/N Linked The item is linked to the inventory. Description S/N Model Qty…" at bounding box center [284, 110] width 419 height 41
click at [199, 108] on icon at bounding box center [199, 107] width 1 height 4
click at [238, 126] on div "# WO# P/N Linked The item is linked to the inventory. Description S/N Model Qty…" at bounding box center [284, 110] width 419 height 41
drag, startPoint x: 199, startPoint y: 107, endPoint x: 213, endPoint y: 107, distance: 13.7
click at [200, 107] on icon at bounding box center [199, 107] width 1 height 4
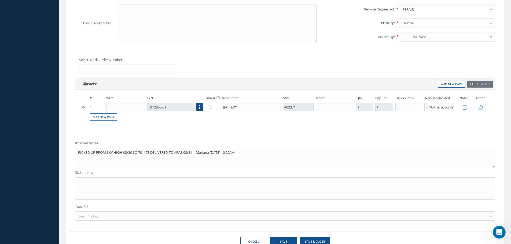
click at [210, 107] on icon at bounding box center [211, 107] width 4 height 4
click at [211, 107] on icon at bounding box center [211, 107] width 4 height 4
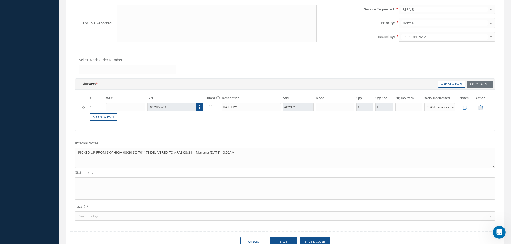
click at [220, 121] on td "Add New Part" at bounding box center [280, 116] width 383 height 9
click at [224, 134] on div "Add New Part Copy From Work Order Inventory Templates Calibrations Repair Order…" at bounding box center [285, 108] width 428 height 58
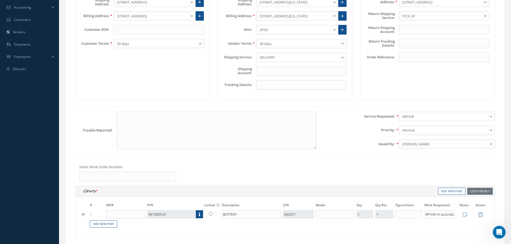
scroll to position [188, 0]
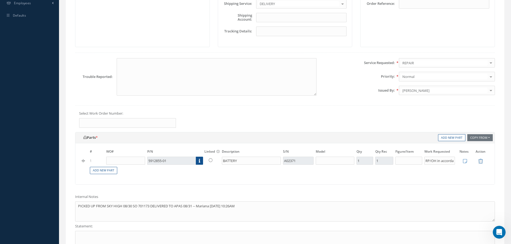
click at [206, 162] on link at bounding box center [212, 160] width 14 height 7
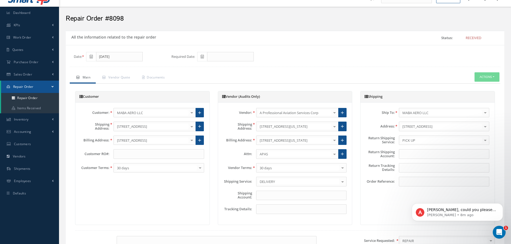
scroll to position [0, 0]
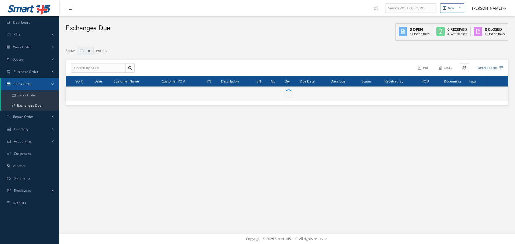
select select "25"
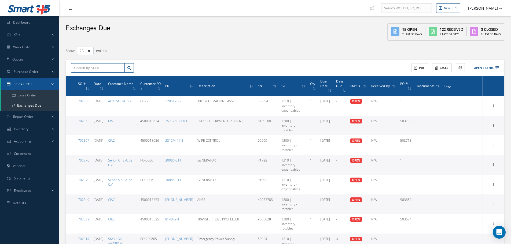
click at [98, 67] on input "text" at bounding box center [98, 68] width 54 height 10
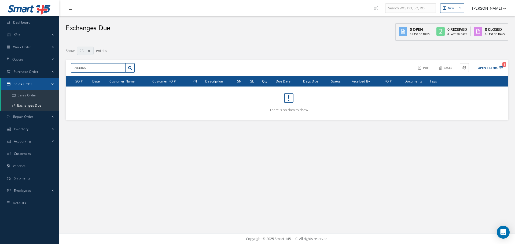
click at [95, 65] on input "703046" at bounding box center [98, 68] width 54 height 10
drag, startPoint x: 109, startPoint y: 65, endPoint x: 35, endPoint y: 71, distance: 74.3
click at [35, 71] on div "Smart 145 Dashboard KPIs Accounting Work Order Work Order Preview Work Order Wo…" at bounding box center [257, 122] width 515 height 244
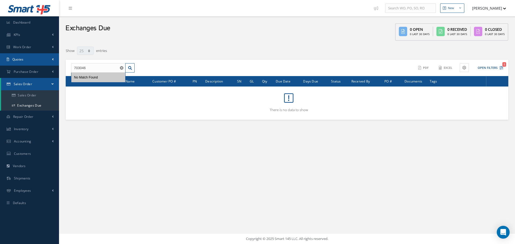
click at [21, 62] on link "Quotes" at bounding box center [29, 59] width 59 height 12
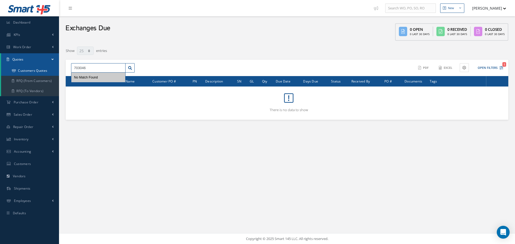
drag, startPoint x: 98, startPoint y: 68, endPoint x: 46, endPoint y: 67, distance: 52.6
click at [46, 67] on div "Smart 145 Dashboard KPIs Accounting Work Order Work Order Preview Work Order Wo…" at bounding box center [257, 122] width 515 height 244
paste input "13"
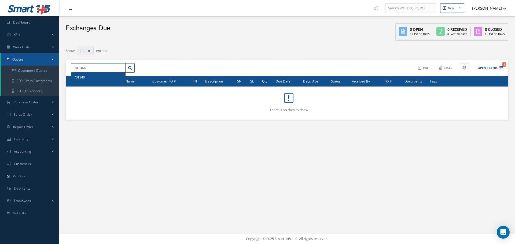
type input "701346"
click at [97, 75] on div "701346" at bounding box center [98, 77] width 49 height 5
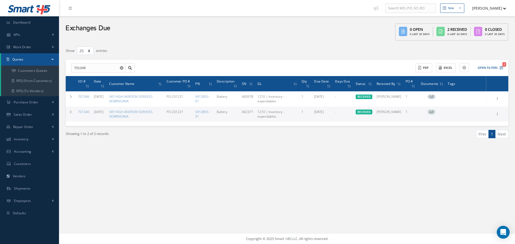
click at [358, 175] on div "New New Work Order New Purchase Order New Customer Quote New Sales Order New Re…" at bounding box center [287, 122] width 456 height 244
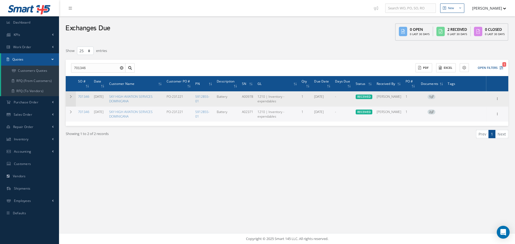
click at [73, 97] on td at bounding box center [71, 98] width 10 height 15
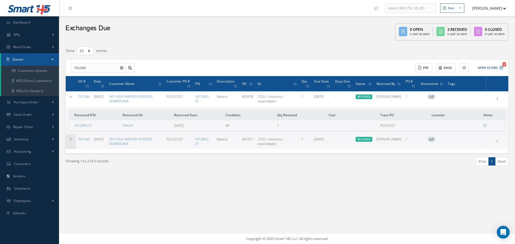
click at [67, 139] on td at bounding box center [71, 141] width 10 height 15
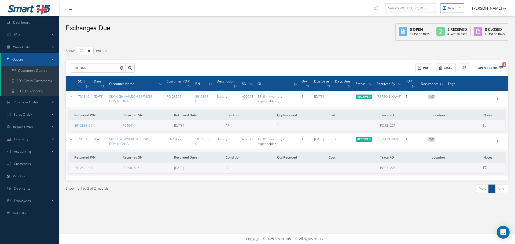
click at [132, 202] on div "Showing 1 to 2 of 2 records Prev 1 Next" at bounding box center [287, 194] width 451 height 26
click at [499, 99] on icon at bounding box center [496, 98] width 5 height 4
click at [308, 51] on div "Show 10 25 50 100 entries" at bounding box center [193, 51] width 263 height 10
click at [84, 95] on link "701346" at bounding box center [83, 96] width 11 height 5
click at [498, 142] on icon at bounding box center [496, 141] width 5 height 4
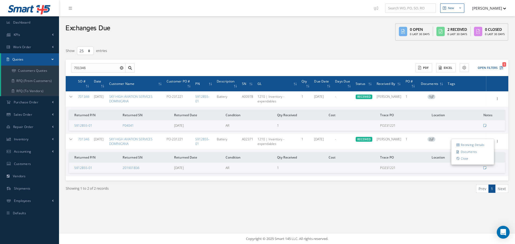
click at [390, 199] on div "Showing 1 to 2 of 2 records Prev 1 Next" at bounding box center [287, 194] width 451 height 26
click at [71, 94] on td at bounding box center [71, 98] width 10 height 15
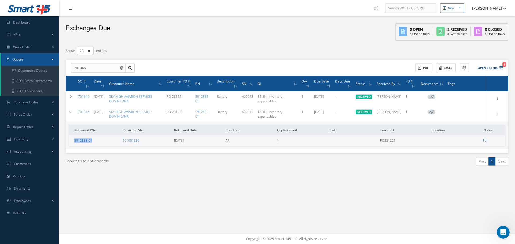
drag, startPoint x: 95, startPoint y: 142, endPoint x: 76, endPoint y: 142, distance: 19.3
click at [72, 142] on td "5912855-01" at bounding box center [94, 140] width 51 height 10
copy link "5912855-01"
click at [491, 66] on button "Open Filters 1" at bounding box center [488, 68] width 30 height 9
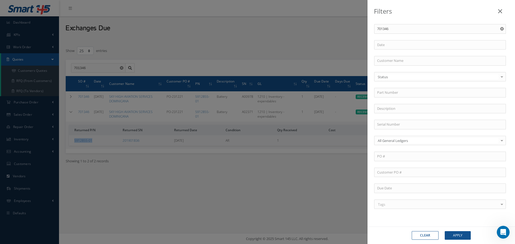
click at [500, 27] on use "Reset" at bounding box center [501, 28] width 3 height 3
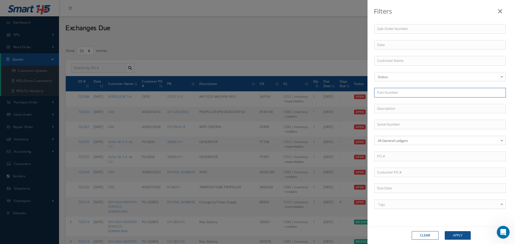
click at [403, 93] on input "text" at bounding box center [440, 93] width 132 height 10
paste input "5912855-01"
type input "5912855-01"
click at [445, 231] on button "Apply" at bounding box center [458, 235] width 26 height 9
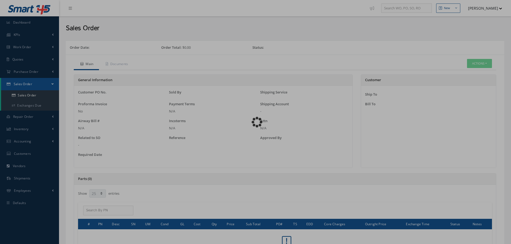
select select "25"
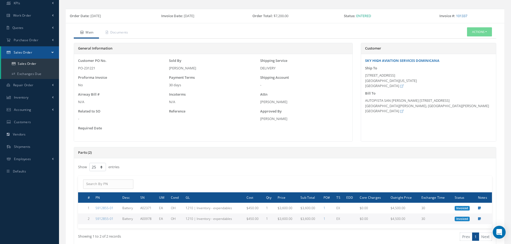
scroll to position [27, 0]
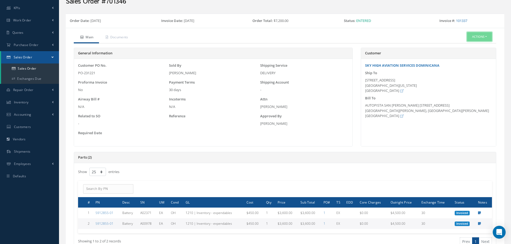
click at [483, 36] on button "Actions" at bounding box center [479, 36] width 25 height 9
click at [477, 57] on link "Edit" at bounding box center [471, 53] width 43 height 7
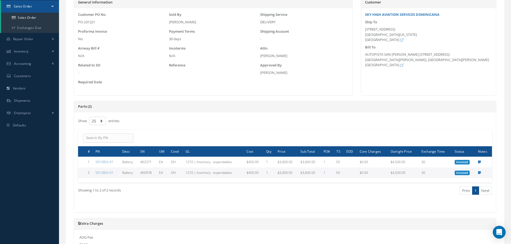
scroll to position [80, 0]
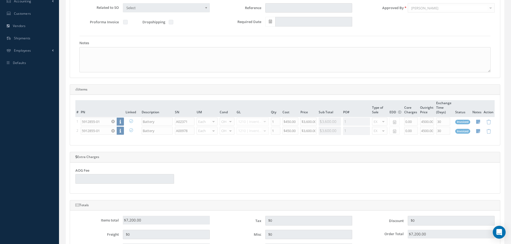
scroll to position [134, 0]
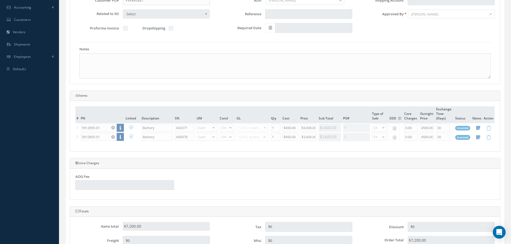
click at [118, 128] on table "# PN Linked Description SN UM Cond GL Qty Cost Price Sub Total PO# Type of Sale…" at bounding box center [284, 123] width 419 height 35
click at [167, 153] on div "Main information Order Date [DATE] Customer: SKY HIGH AVIATION SERVICES DOMINIC…" at bounding box center [285, 103] width 430 height 330
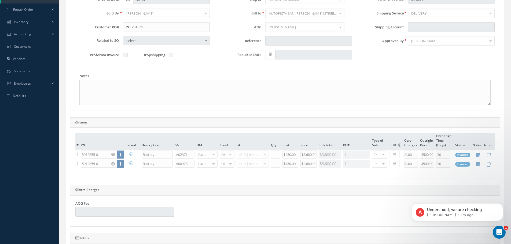
scroll to position [0, 0]
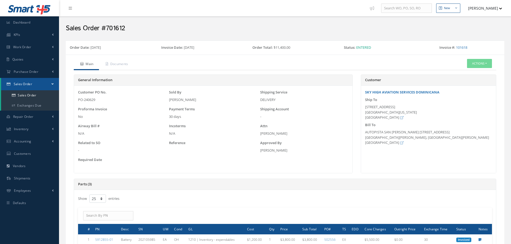
select select "25"
click at [113, 25] on h2 "Sales Order #701612" at bounding box center [285, 28] width 438 height 8
copy h2 "701612"
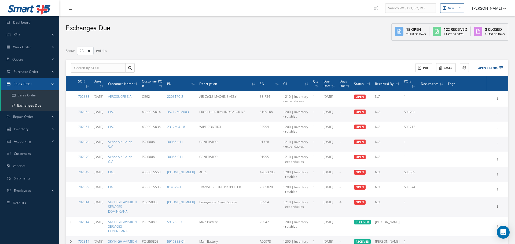
select select "25"
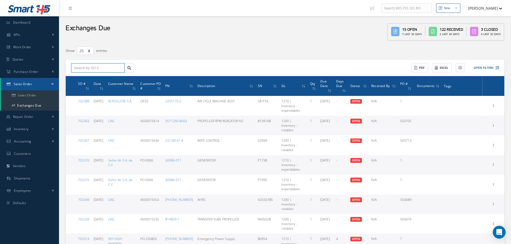
drag, startPoint x: 98, startPoint y: 73, endPoint x: 97, endPoint y: 70, distance: 2.7
click at [97, 68] on input "text" at bounding box center [98, 68] width 54 height 10
paste input "A02371"
type input "A02371"
drag, startPoint x: 97, startPoint y: 68, endPoint x: 64, endPoint y: 65, distance: 32.3
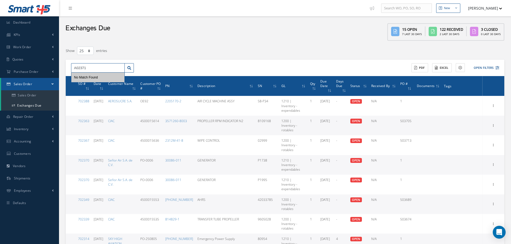
click at [87, 67] on input "text" at bounding box center [98, 68] width 54 height 10
paste input "701612"
type input "701612"
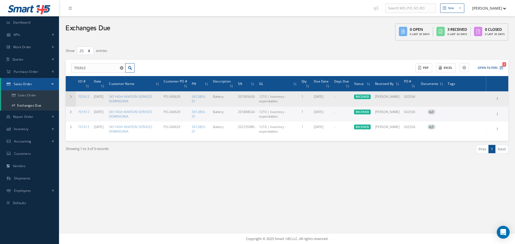
click at [69, 100] on td at bounding box center [71, 98] width 10 height 15
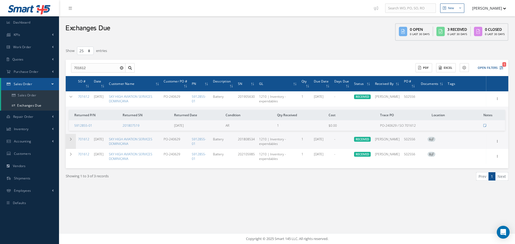
click at [69, 138] on icon at bounding box center [71, 139] width 4 height 3
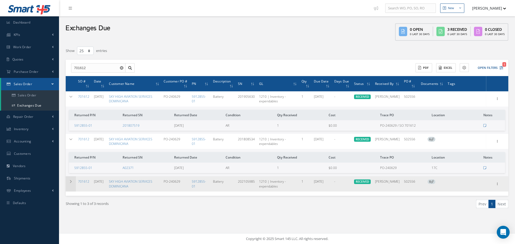
click at [72, 180] on td at bounding box center [71, 183] width 10 height 15
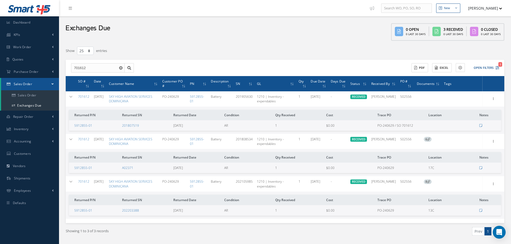
click at [148, 167] on td "A02371" at bounding box center [145, 168] width 51 height 10
drag, startPoint x: 374, startPoint y: 169, endPoint x: 401, endPoint y: 167, distance: 26.6
click at [401, 167] on tr "5912855-01 A02371 [DATE] AR 1 $0.00 PO-240629 17C" at bounding box center [285, 168] width 432 height 10
drag, startPoint x: 193, startPoint y: 167, endPoint x: 171, endPoint y: 167, distance: 21.5
click at [171, 167] on td "[DATE]" at bounding box center [196, 168] width 51 height 10
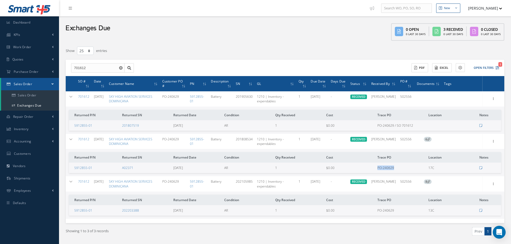
click at [195, 167] on td "[DATE]" at bounding box center [196, 168] width 51 height 10
drag, startPoint x: 169, startPoint y: 167, endPoint x: 196, endPoint y: 172, distance: 27.6
click at [196, 172] on tr "5912855-01 A02371 [DATE] AR 1 $0.00 PO-240629 17C" at bounding box center [285, 168] width 432 height 10
click at [198, 168] on td "[DATE]" at bounding box center [196, 168] width 51 height 10
drag, startPoint x: 183, startPoint y: 173, endPoint x: 170, endPoint y: 169, distance: 13.7
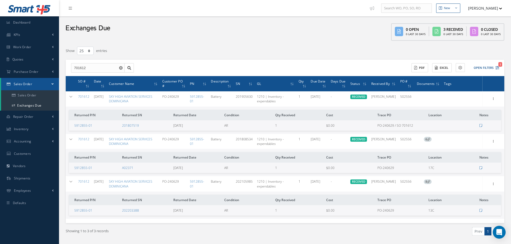
click at [169, 169] on tr "5912855-01 A02371 [DATE] AR 1 $0.00 PO-240629 17C" at bounding box center [285, 168] width 432 height 10
click at [198, 163] on td "[DATE]" at bounding box center [196, 168] width 51 height 10
drag, startPoint x: 96, startPoint y: 67, endPoint x: 65, endPoint y: 63, distance: 31.3
click at [65, 63] on div "Filters Sale Order Number 701612 Customer Name Status Status OPEN RECEIVED PART…" at bounding box center [285, 147] width 446 height 203
drag, startPoint x: 190, startPoint y: 169, endPoint x: 168, endPoint y: 168, distance: 22.0
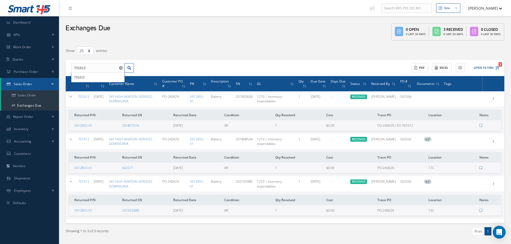
click at [168, 168] on tr "5912855-01 A02371 [DATE] AR 1 $0.00 PO-240629 17C" at bounding box center [285, 168] width 432 height 10
copy tr "[DATE]"
click at [247, 165] on td "AR" at bounding box center [247, 168] width 51 height 10
click at [199, 171] on td "[DATE]" at bounding box center [196, 168] width 51 height 10
drag, startPoint x: 193, startPoint y: 169, endPoint x: 198, endPoint y: 172, distance: 5.9
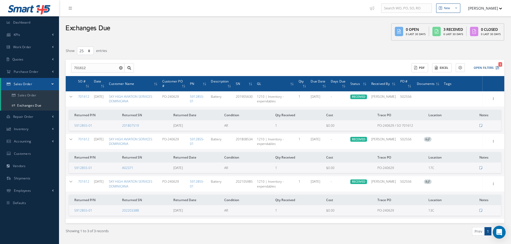
click at [169, 172] on tr "5912855-01 A02371 [DATE] AR 1 $0.00 PO-240629 17C" at bounding box center [285, 168] width 432 height 10
drag, startPoint x: 216, startPoint y: 166, endPoint x: 190, endPoint y: 164, distance: 25.9
click at [216, 166] on td "[DATE]" at bounding box center [196, 168] width 51 height 10
click at [196, 167] on td "[DATE]" at bounding box center [196, 168] width 51 height 10
click at [197, 174] on td "Returned P/N Returned SN Returned Date Condition Qty Received Cost Trace PO Loc…" at bounding box center [285, 162] width 438 height 27
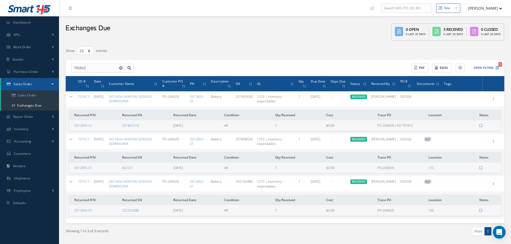
drag, startPoint x: 204, startPoint y: 168, endPoint x: 196, endPoint y: 168, distance: 7.2
click at [202, 168] on td "[DATE]" at bounding box center [196, 168] width 51 height 10
drag, startPoint x: 188, startPoint y: 171, endPoint x: 172, endPoint y: 171, distance: 15.3
click at [171, 171] on td "[DATE]" at bounding box center [196, 168] width 51 height 10
click at [191, 165] on td "[DATE]" at bounding box center [196, 168] width 51 height 10
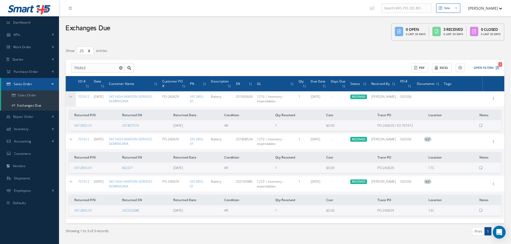
click at [69, 98] on icon at bounding box center [71, 96] width 4 height 3
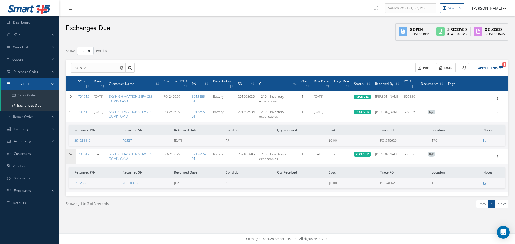
click at [70, 156] on icon at bounding box center [71, 154] width 4 height 3
